Goal: Transaction & Acquisition: Purchase product/service

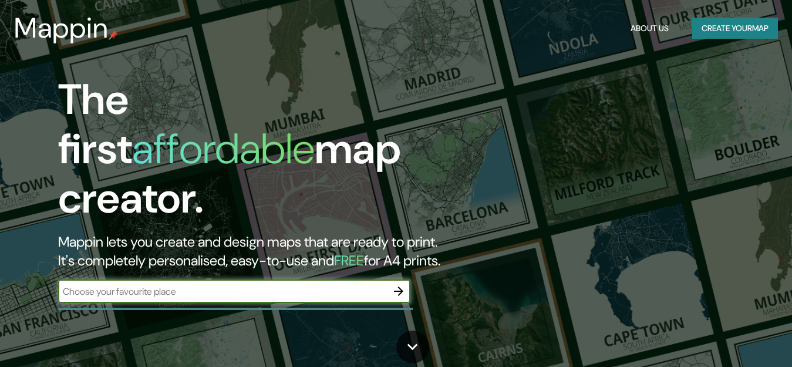
click at [716, 25] on button "Create your map" at bounding box center [735, 29] width 86 height 22
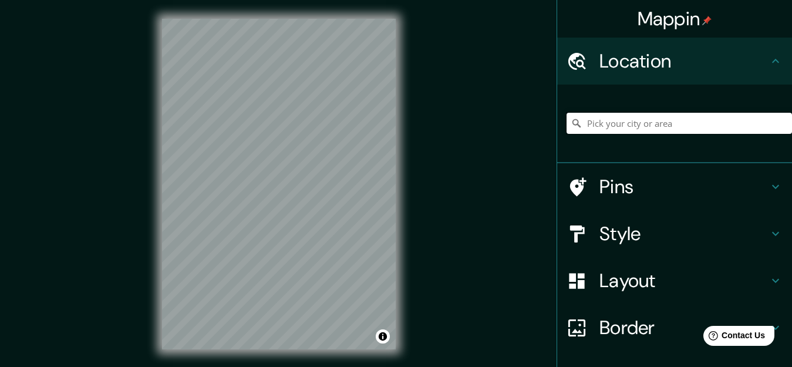
click at [604, 123] on input "Pick your city or area" at bounding box center [678, 123] width 225 height 21
click at [269, 149] on div at bounding box center [272, 151] width 9 height 9
click at [296, 161] on div at bounding box center [296, 161] width 9 height 9
click at [650, 120] on input "[GEOGRAPHIC_DATA]" at bounding box center [678, 123] width 225 height 21
click at [701, 124] on input "[GEOGRAPHIC_DATA], [GEOGRAPHIC_DATA], [GEOGRAPHIC_DATA], [GEOGRAPHIC_DATA]" at bounding box center [678, 123] width 225 height 21
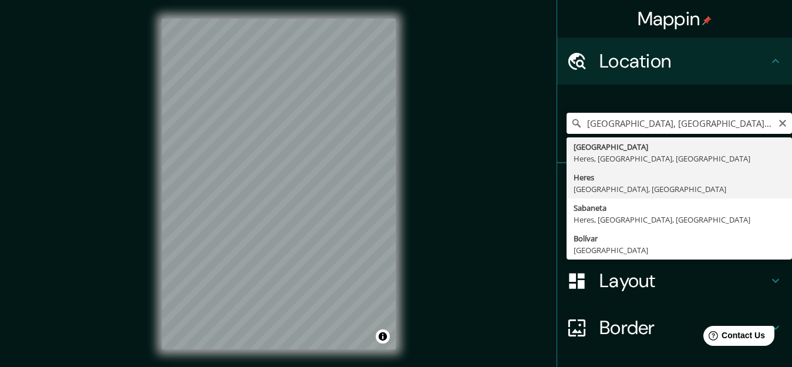
type input "[GEOGRAPHIC_DATA], [GEOGRAPHIC_DATA], [GEOGRAPHIC_DATA], [GEOGRAPHIC_DATA]"
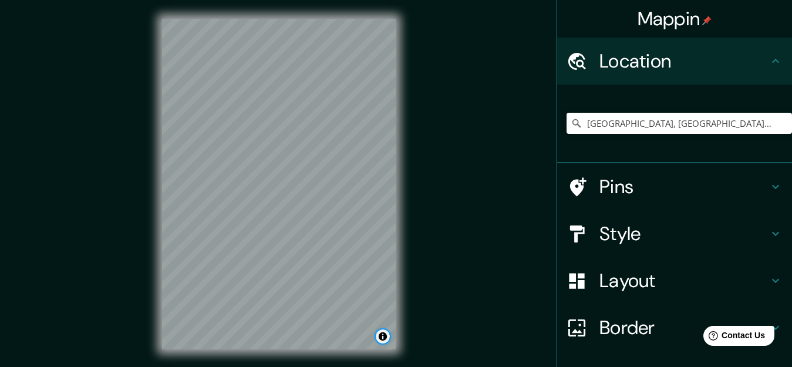
click at [380, 337] on button "Toggle attribution" at bounding box center [383, 336] width 14 height 14
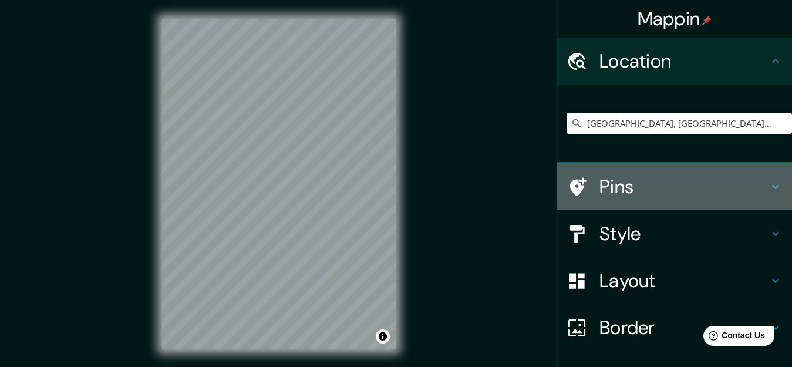
click at [768, 184] on icon at bounding box center [775, 187] width 14 height 14
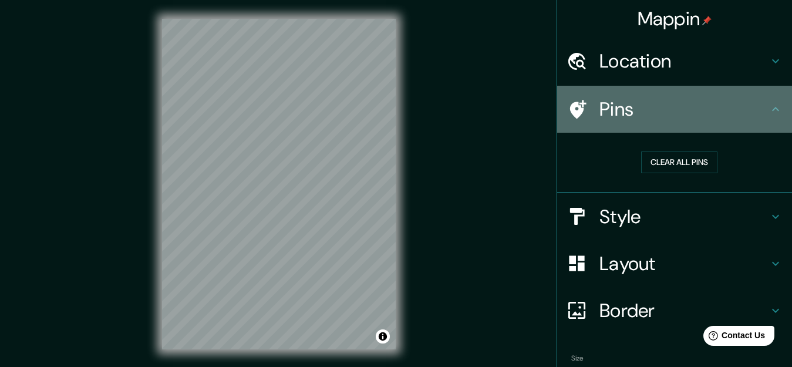
click at [768, 112] on icon at bounding box center [775, 109] width 14 height 14
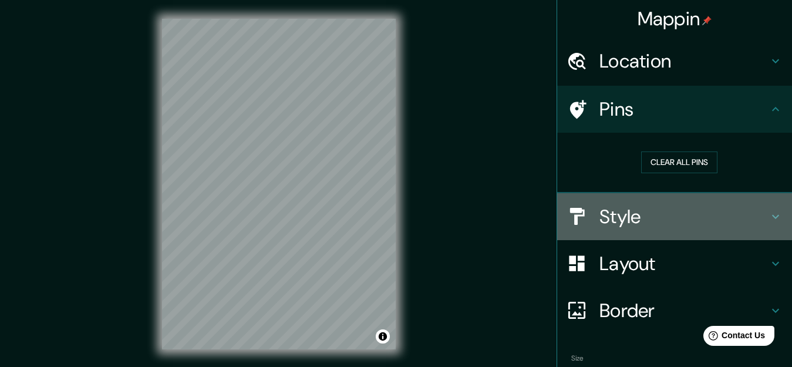
click at [768, 210] on icon at bounding box center [775, 217] width 14 height 14
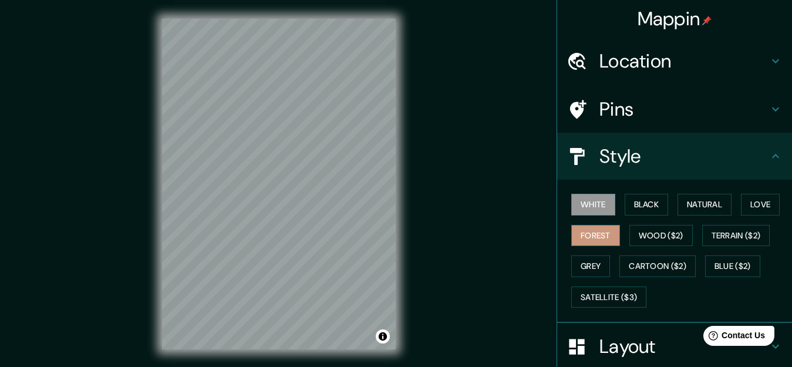
click at [592, 235] on button "Forest" at bounding box center [595, 236] width 49 height 22
click at [638, 202] on button "Black" at bounding box center [646, 205] width 44 height 22
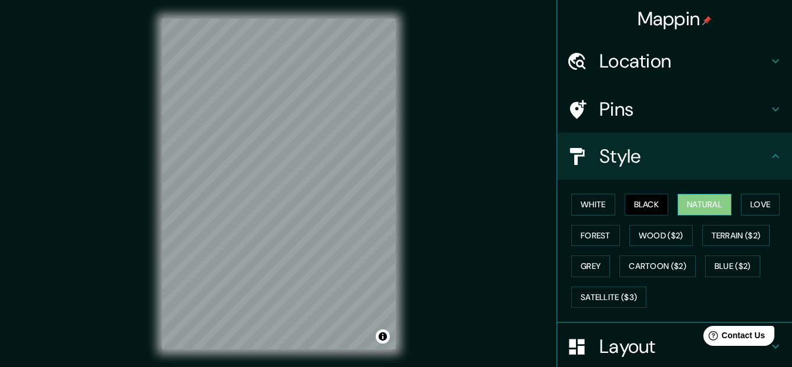
click at [704, 205] on button "Natural" at bounding box center [704, 205] width 54 height 22
click at [599, 297] on button "Satellite ($3)" at bounding box center [608, 297] width 75 height 22
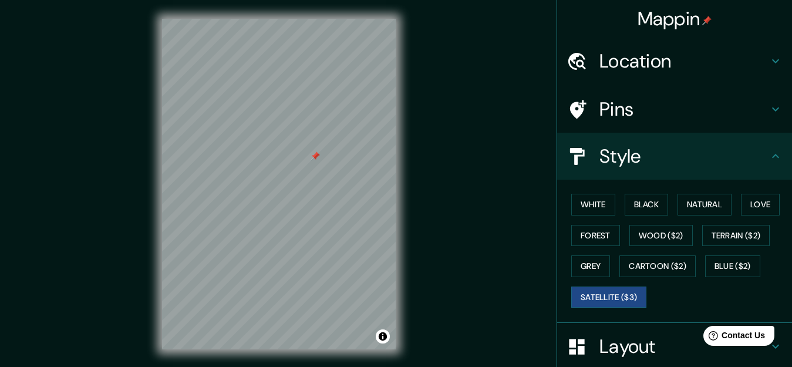
click at [314, 158] on div at bounding box center [314, 155] width 9 height 9
click at [314, 19] on div at bounding box center [279, 19] width 234 height 0
click at [320, 156] on div at bounding box center [318, 152] width 9 height 9
click at [319, 156] on div at bounding box center [318, 152] width 9 height 9
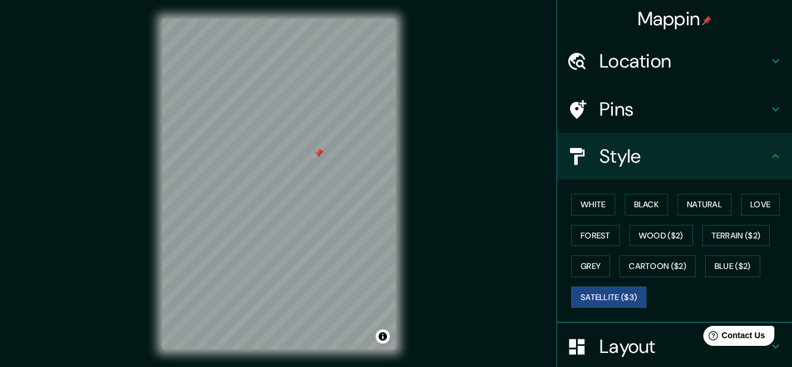
click at [319, 155] on div at bounding box center [318, 152] width 9 height 9
click at [317, 153] on div at bounding box center [318, 152] width 9 height 9
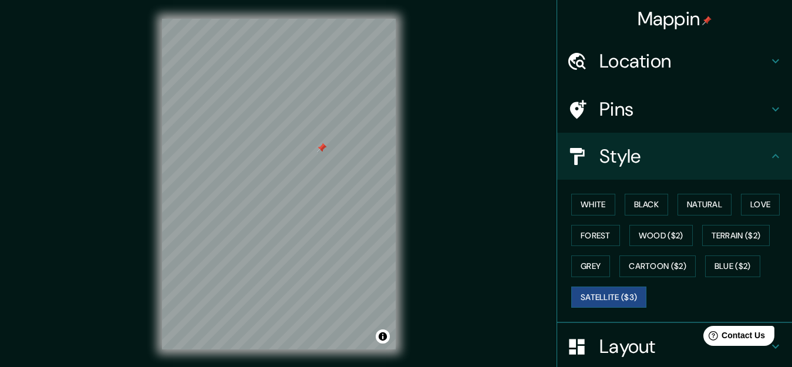
click at [319, 146] on div at bounding box center [321, 147] width 9 height 9
click at [320, 149] on div at bounding box center [321, 147] width 9 height 9
click at [319, 148] on div at bounding box center [321, 147] width 9 height 9
click at [319, 19] on div at bounding box center [279, 19] width 234 height 0
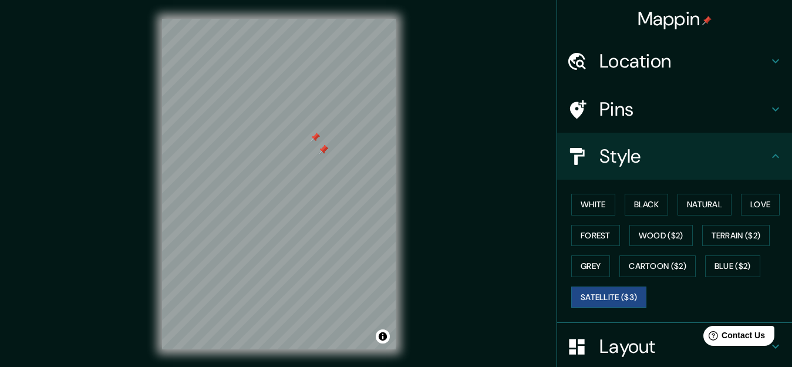
click at [319, 19] on div at bounding box center [279, 19] width 234 height 0
drag, startPoint x: 319, startPoint y: 148, endPoint x: 413, endPoint y: 123, distance: 97.2
click at [413, 123] on div "© Mapbox © OpenStreetMap Improve this map © Maxar" at bounding box center [278, 184] width 271 height 368
click at [414, 214] on div "© Mapbox © OpenStreetMap Improve this map © Maxar" at bounding box center [278, 184] width 271 height 368
click at [161, 148] on div "© Mapbox © OpenStreetMap Improve this map © Maxar" at bounding box center [278, 184] width 271 height 368
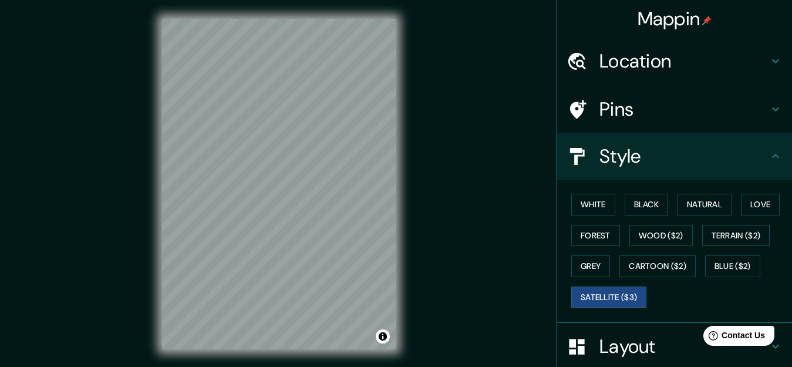
click at [137, 200] on div "Mappin Location [GEOGRAPHIC_DATA], [GEOGRAPHIC_DATA], [GEOGRAPHIC_DATA], [GEOGR…" at bounding box center [396, 193] width 792 height 387
click at [772, 157] on icon at bounding box center [775, 156] width 7 height 4
click at [768, 109] on icon at bounding box center [775, 109] width 14 height 14
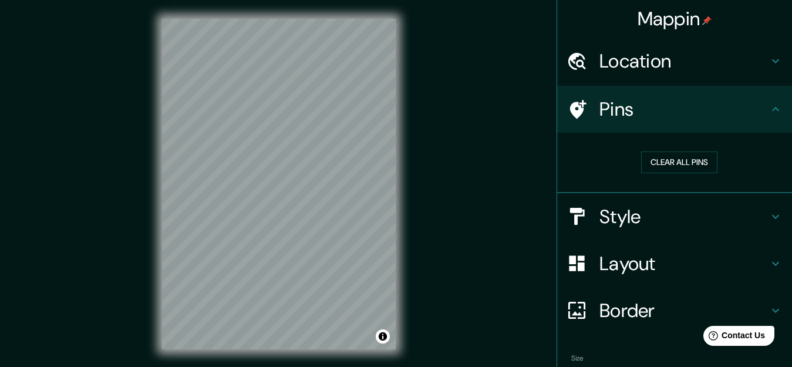
click at [768, 109] on icon at bounding box center [775, 109] width 14 height 14
click at [768, 309] on icon at bounding box center [775, 310] width 14 height 14
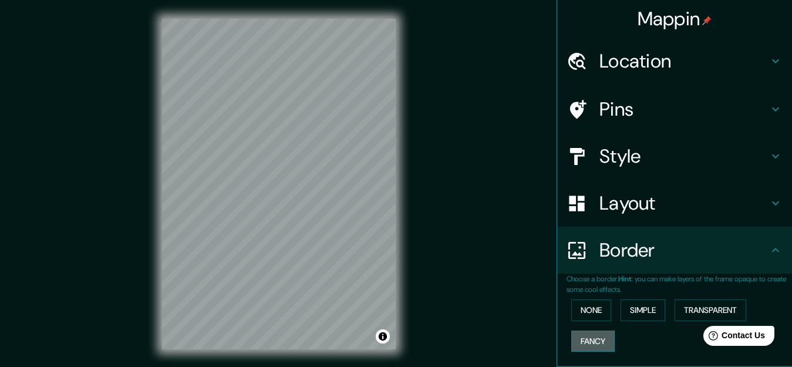
click at [584, 338] on button "Fancy" at bounding box center [592, 341] width 43 height 22
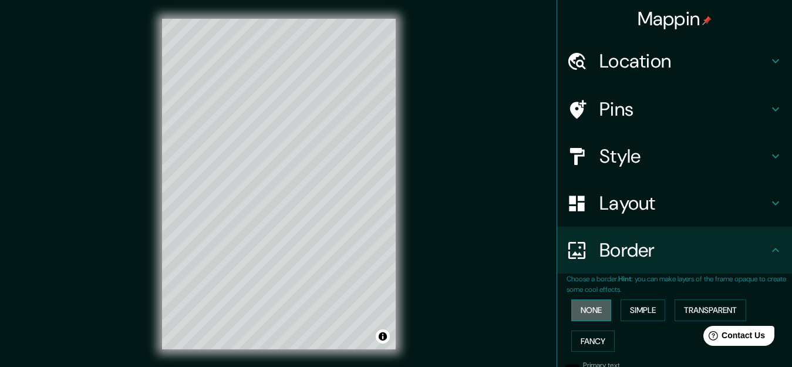
click at [582, 312] on button "None" at bounding box center [591, 310] width 40 height 22
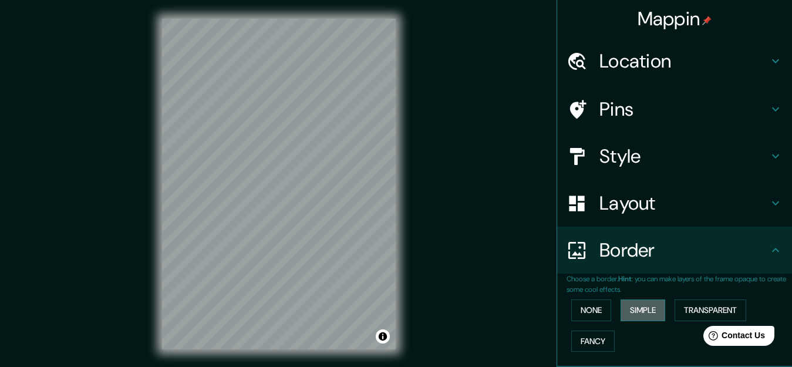
click at [637, 310] on button "Simple" at bounding box center [642, 310] width 45 height 22
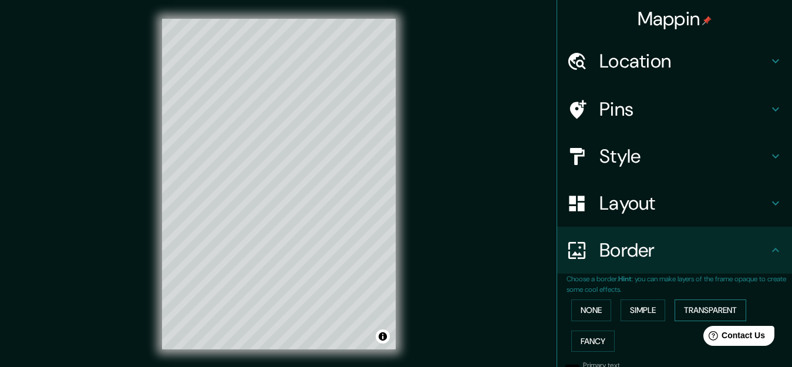
click at [685, 309] on button "Transparent" at bounding box center [710, 310] width 72 height 22
click at [583, 305] on button "None" at bounding box center [591, 310] width 40 height 22
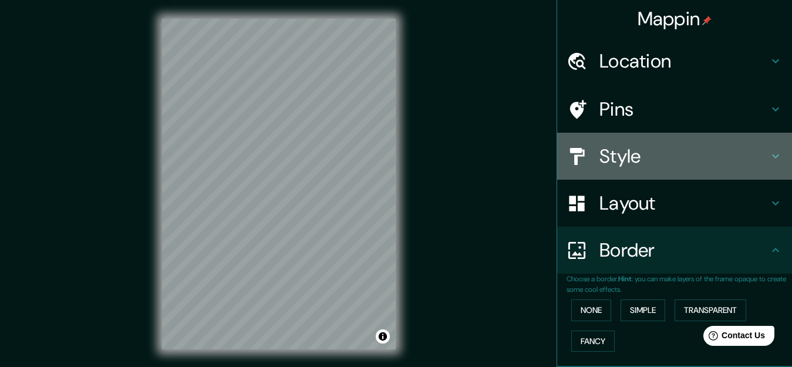
click at [768, 154] on icon at bounding box center [775, 156] width 14 height 14
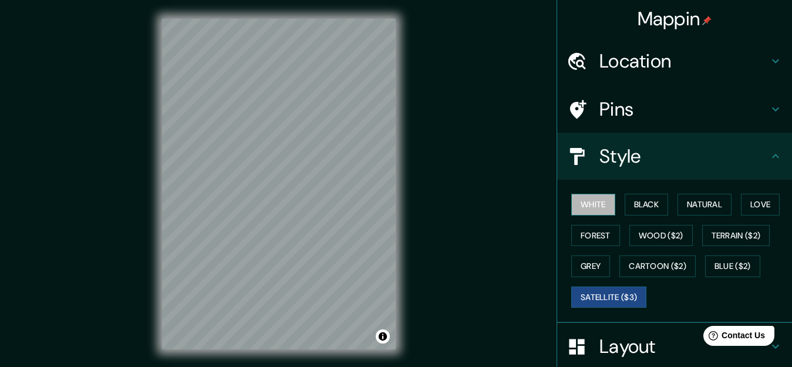
click at [582, 203] on button "White" at bounding box center [593, 205] width 44 height 22
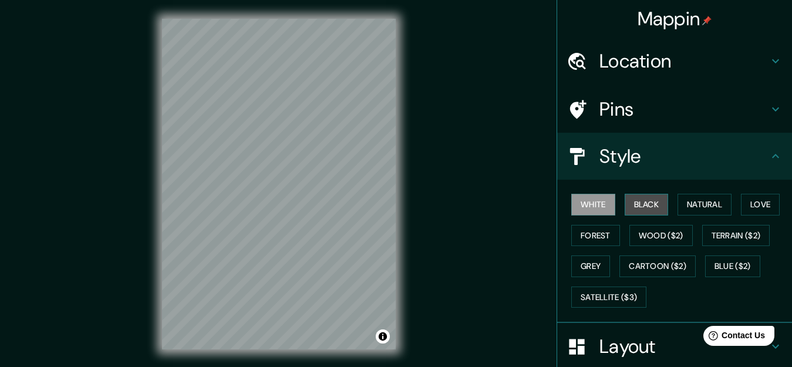
click at [635, 200] on button "Black" at bounding box center [646, 205] width 44 height 22
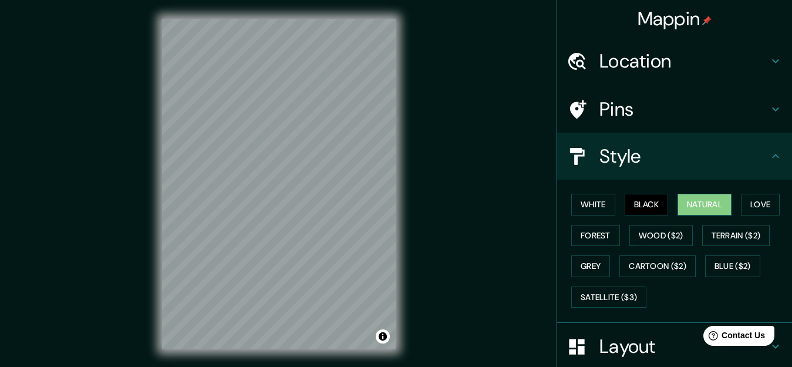
click at [702, 206] on button "Natural" at bounding box center [704, 205] width 54 height 22
click at [752, 205] on button "Love" at bounding box center [760, 205] width 39 height 22
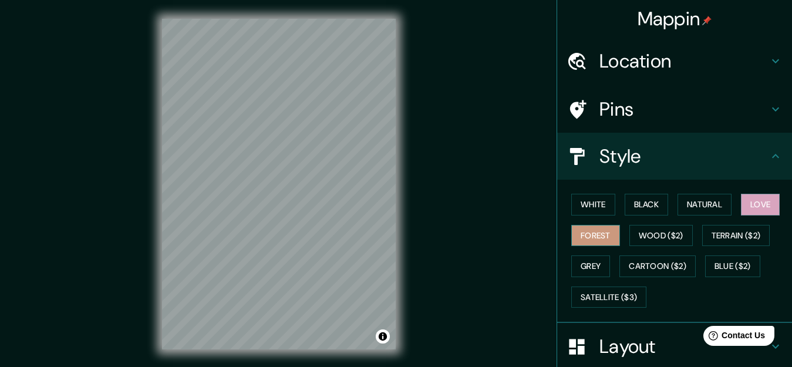
click at [582, 233] on button "Forest" at bounding box center [595, 236] width 49 height 22
click at [651, 237] on button "Wood ($2)" at bounding box center [660, 236] width 63 height 22
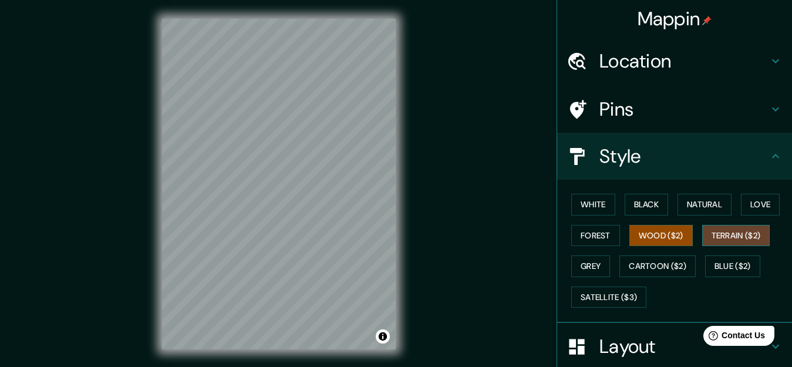
click at [726, 237] on button "Terrain ($2)" at bounding box center [736, 236] width 68 height 22
click at [581, 259] on button "Grey" at bounding box center [590, 266] width 39 height 22
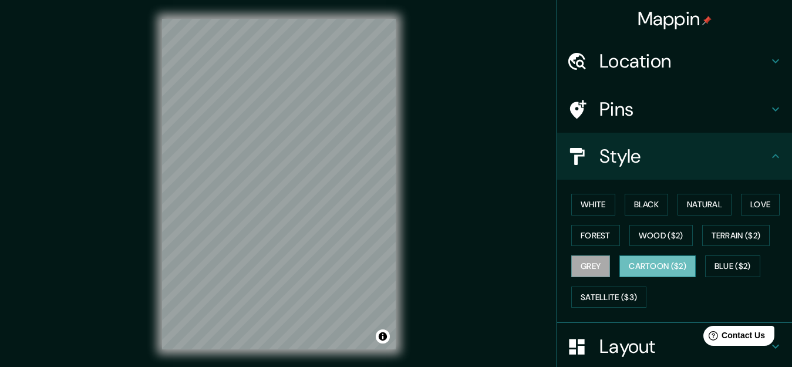
click at [630, 261] on button "Cartoon ($2)" at bounding box center [657, 266] width 76 height 22
click at [715, 262] on button "Blue ($2)" at bounding box center [732, 266] width 55 height 22
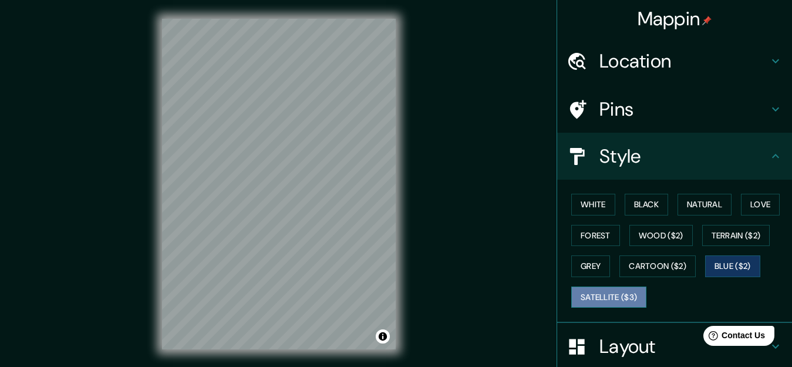
click at [600, 293] on button "Satellite ($3)" at bounding box center [608, 297] width 75 height 22
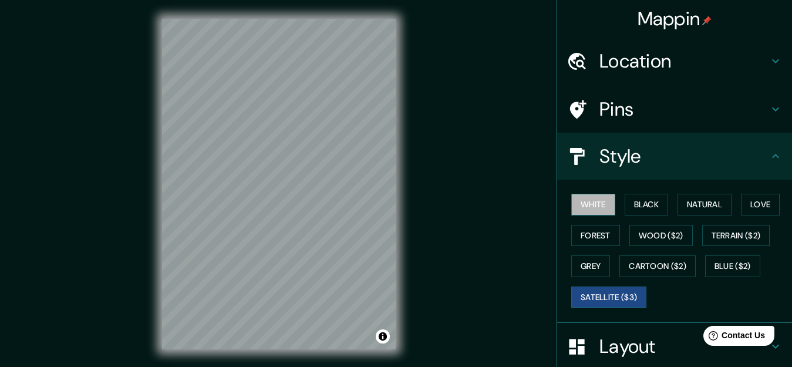
click at [577, 201] on button "White" at bounding box center [593, 205] width 44 height 22
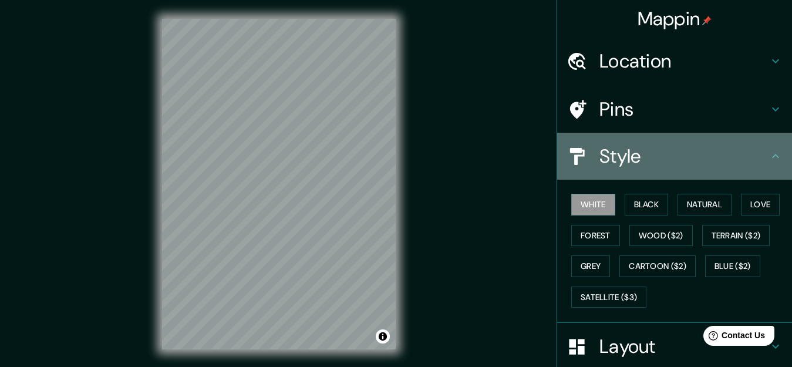
click at [768, 158] on icon at bounding box center [775, 156] width 14 height 14
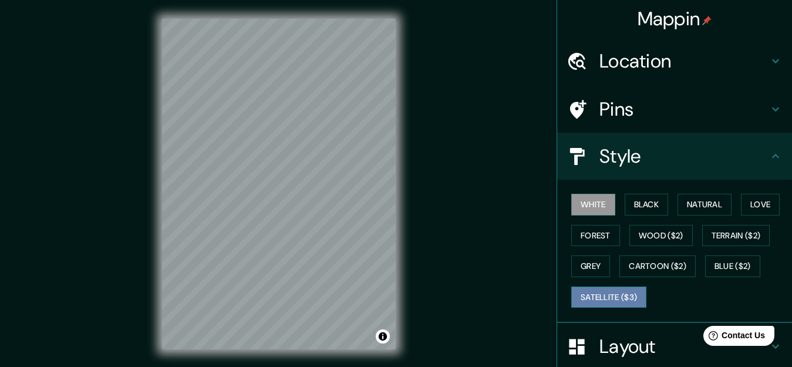
click at [590, 296] on button "Satellite ($3)" at bounding box center [608, 297] width 75 height 22
click at [609, 110] on h4 "Pins" at bounding box center [683, 108] width 169 height 23
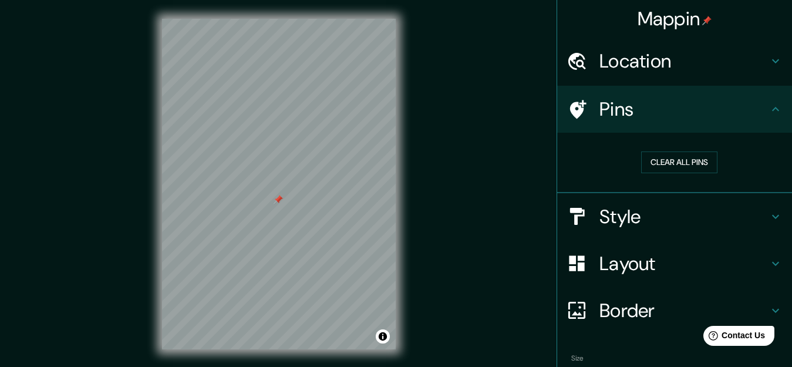
click at [453, 198] on div "Mappin Location [GEOGRAPHIC_DATA], [GEOGRAPHIC_DATA], [GEOGRAPHIC_DATA], [GEOGR…" at bounding box center [396, 193] width 792 height 387
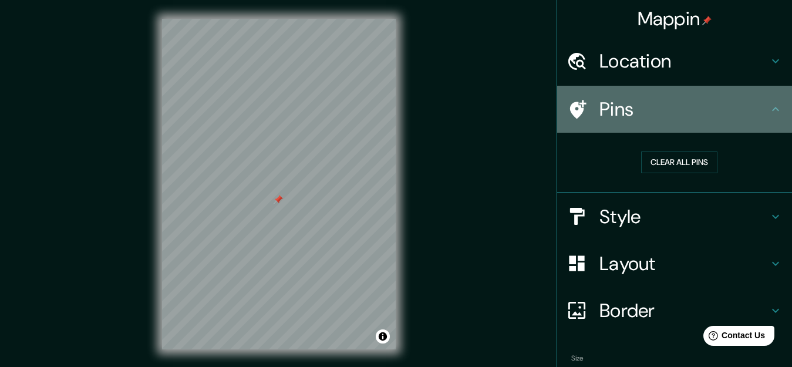
click at [768, 112] on icon at bounding box center [775, 109] width 14 height 14
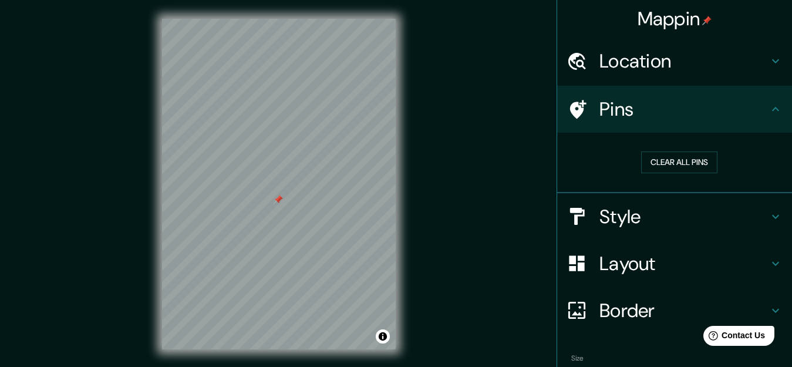
click at [772, 215] on icon at bounding box center [775, 216] width 7 height 4
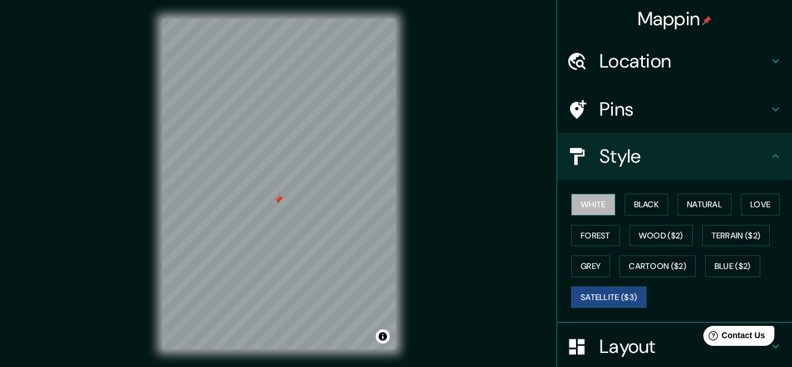
click at [589, 201] on button "White" at bounding box center [593, 205] width 44 height 22
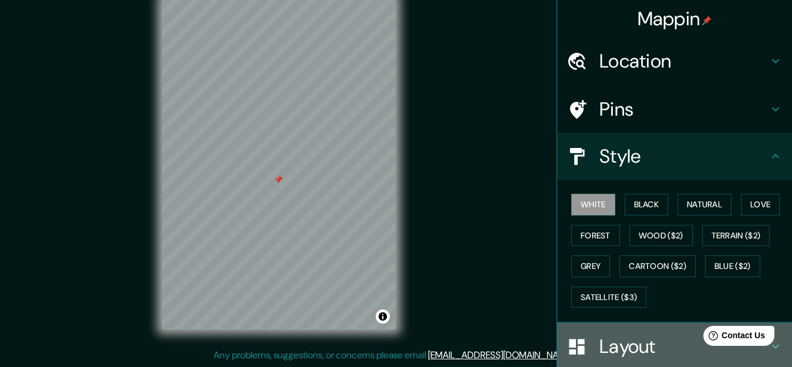
click at [617, 346] on h4 "Layout" at bounding box center [683, 346] width 169 height 23
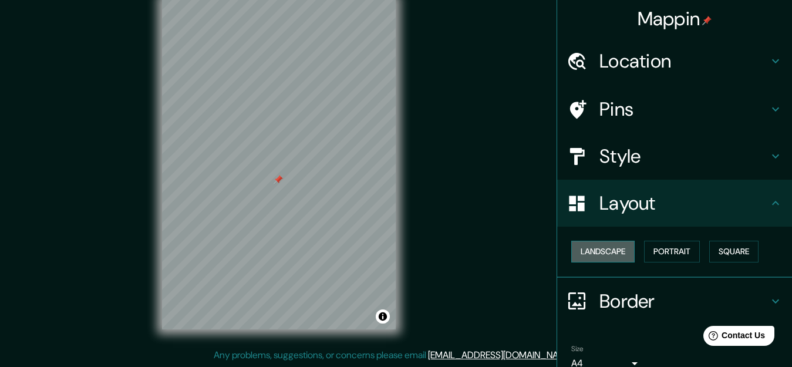
click at [600, 248] on button "Landscape" at bounding box center [602, 252] width 63 height 22
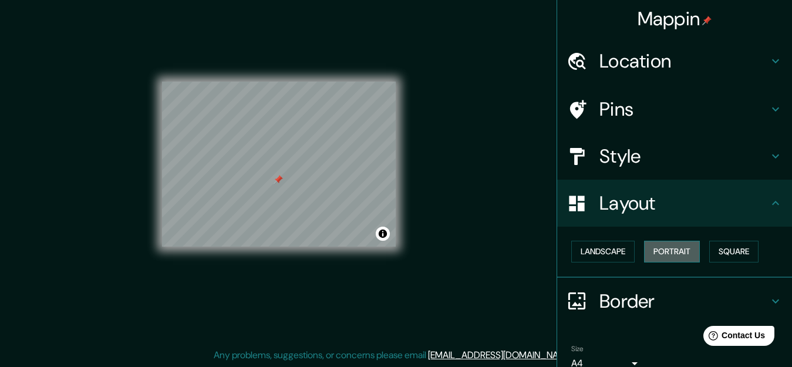
click at [653, 248] on button "Portrait" at bounding box center [672, 252] width 56 height 22
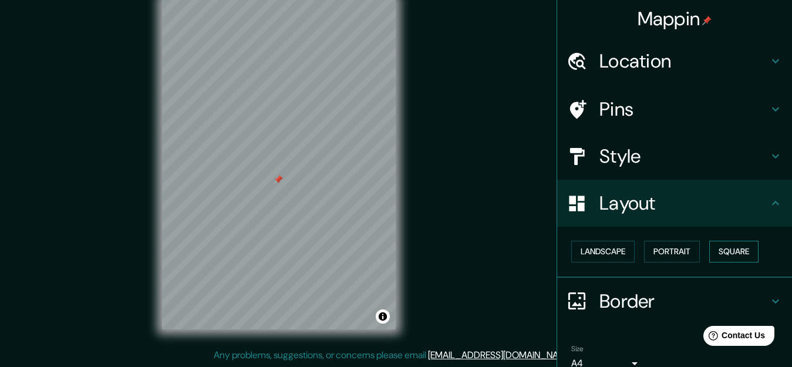
click at [724, 248] on button "Square" at bounding box center [733, 252] width 49 height 22
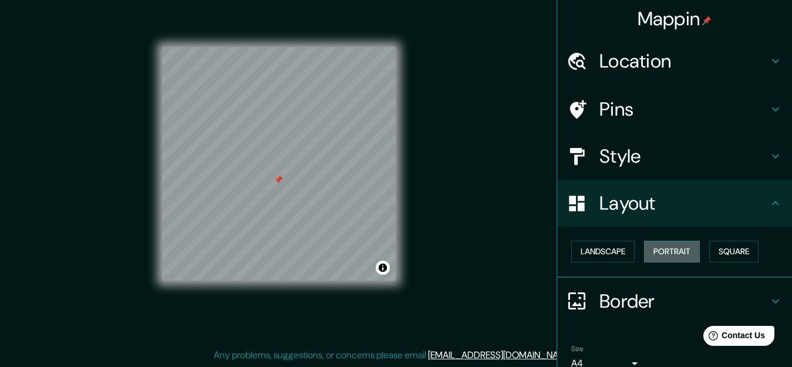
click at [682, 250] on button "Portrait" at bounding box center [672, 252] width 56 height 22
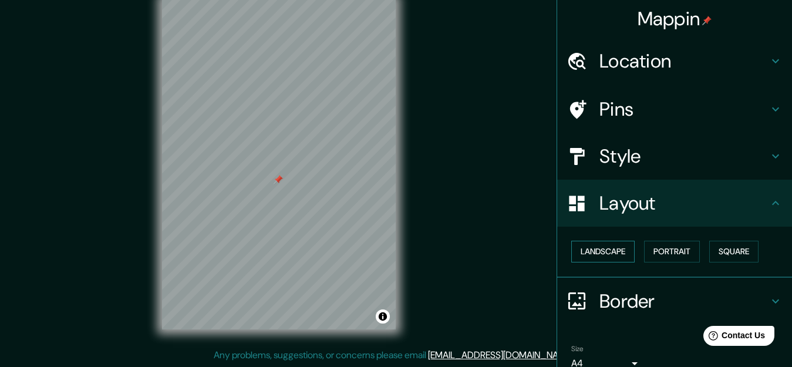
click at [613, 249] on button "Landscape" at bounding box center [602, 252] width 63 height 22
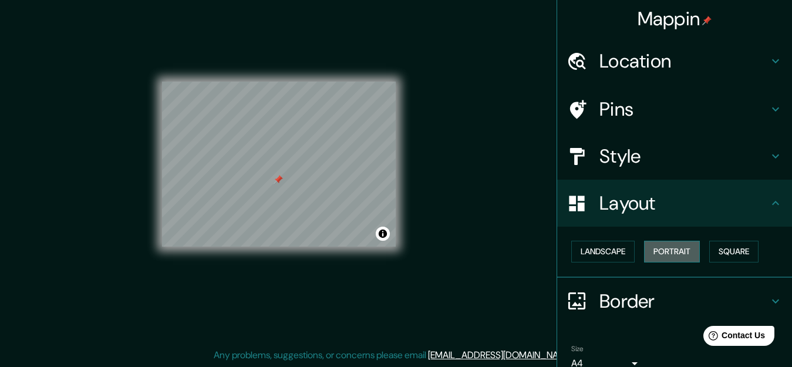
click at [684, 251] on button "Portrait" at bounding box center [672, 252] width 56 height 22
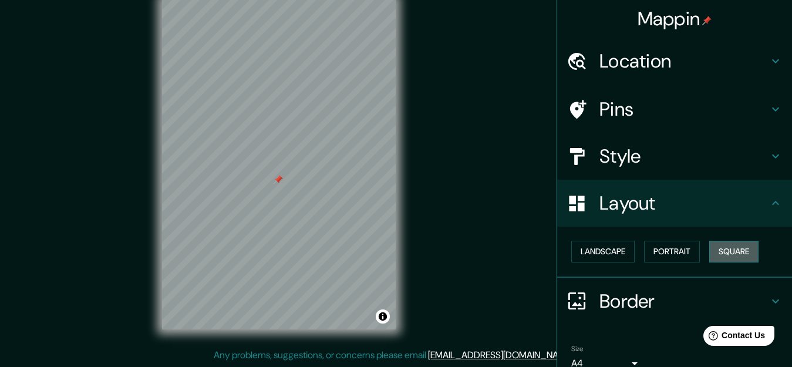
click at [709, 250] on button "Square" at bounding box center [733, 252] width 49 height 22
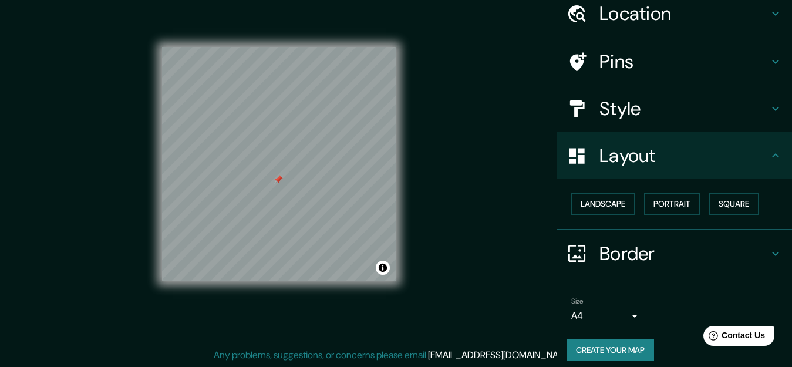
scroll to position [55, 0]
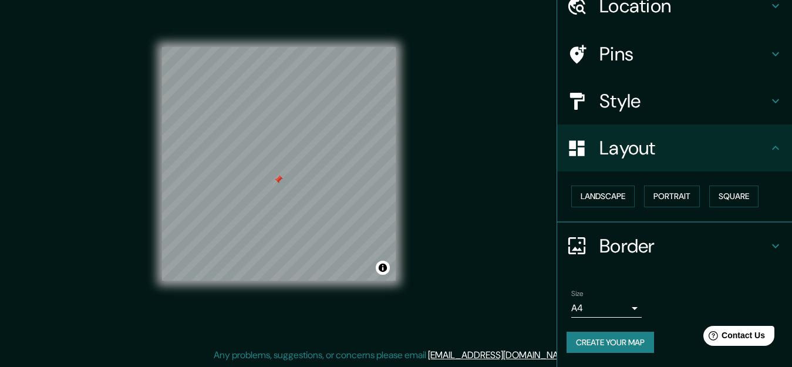
click at [624, 310] on body "Mappin Location [GEOGRAPHIC_DATA], [GEOGRAPHIC_DATA], [GEOGRAPHIC_DATA], [GEOGR…" at bounding box center [396, 163] width 792 height 367
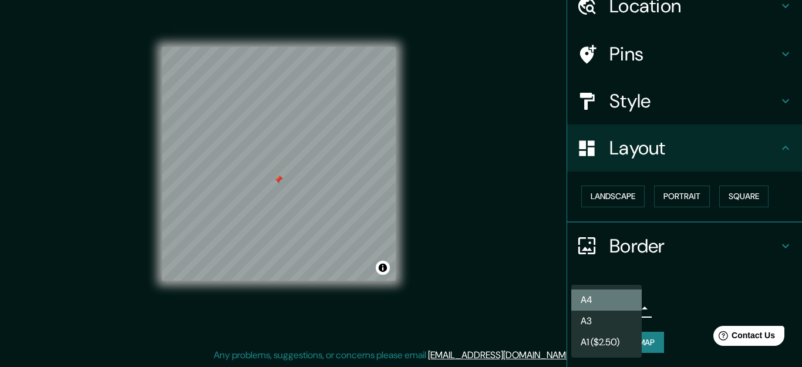
click at [624, 307] on li "A4" at bounding box center [606, 299] width 70 height 21
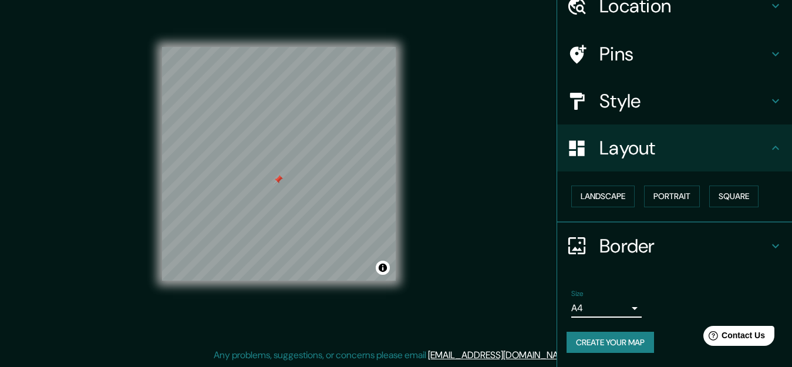
click at [610, 340] on button "Create your map" at bounding box center [609, 343] width 87 height 22
